Goal: Navigation & Orientation: Find specific page/section

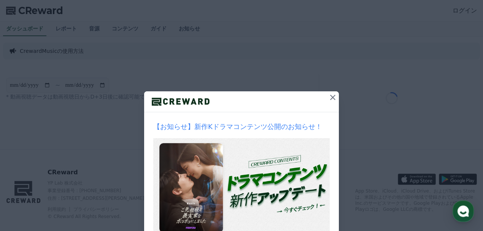
click at [332, 97] on icon at bounding box center [332, 97] width 5 height 5
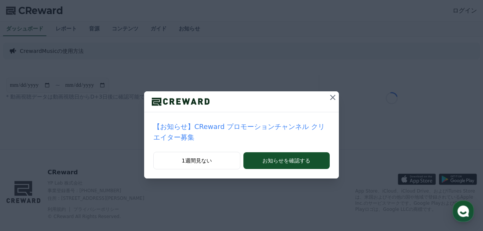
click at [328, 97] on icon at bounding box center [332, 97] width 9 height 9
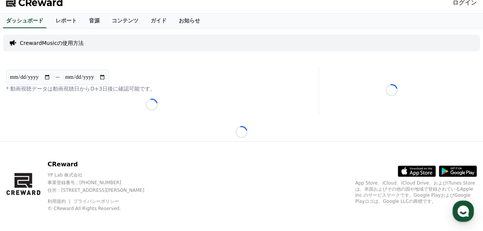
scroll to position [12, 0]
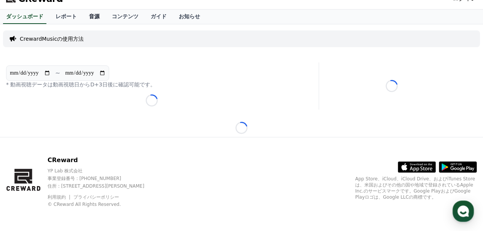
click at [83, 15] on link "音源" at bounding box center [94, 17] width 23 height 14
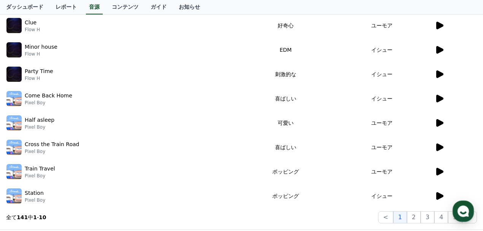
scroll to position [217, 0]
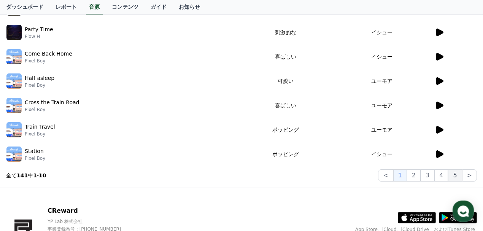
click at [456, 175] on button "5" at bounding box center [455, 175] width 14 height 12
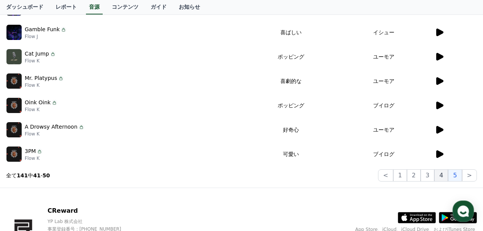
click at [443, 175] on button "4" at bounding box center [441, 175] width 14 height 12
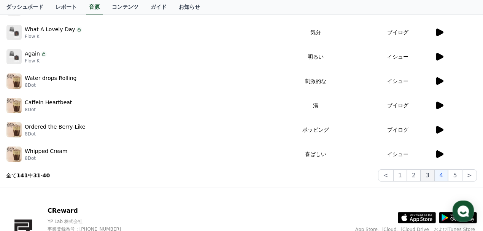
click at [431, 173] on button "3" at bounding box center [428, 175] width 14 height 12
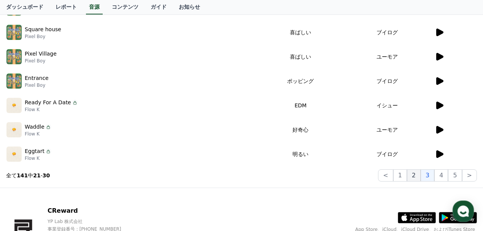
click at [421, 173] on button "2" at bounding box center [414, 175] width 14 height 12
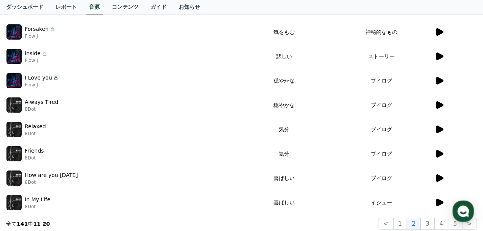
scroll to position [65, 0]
